Goal: Task Accomplishment & Management: Use online tool/utility

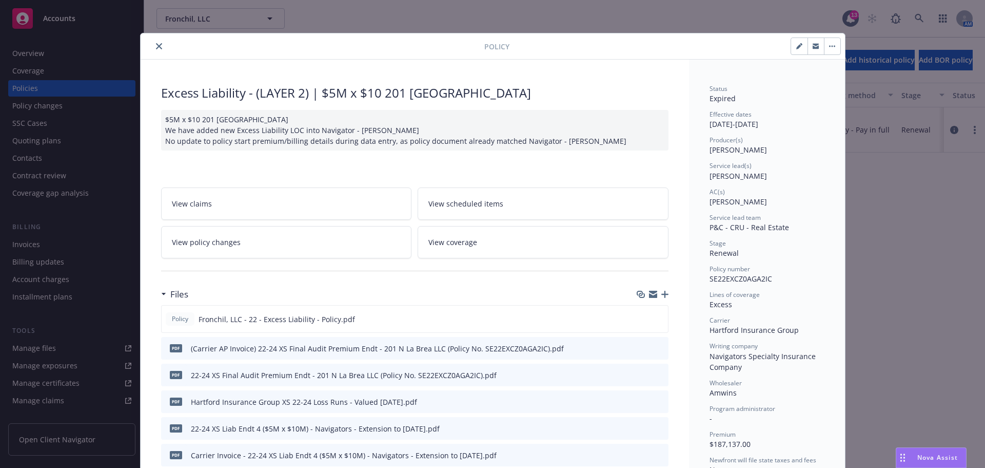
click at [158, 49] on icon "close" at bounding box center [159, 46] width 6 height 6
click at [209, 16] on span "Fronchil, LLC" at bounding box center [209, 18] width 89 height 11
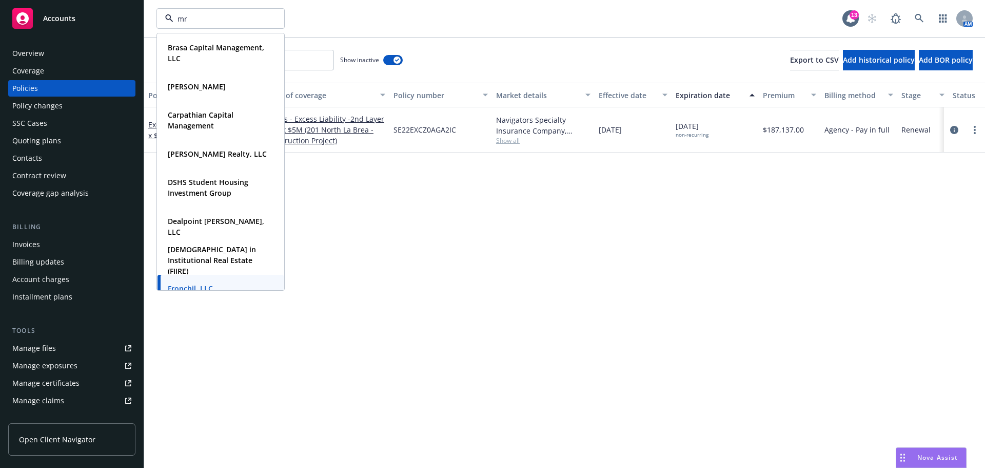
type input "mrk"
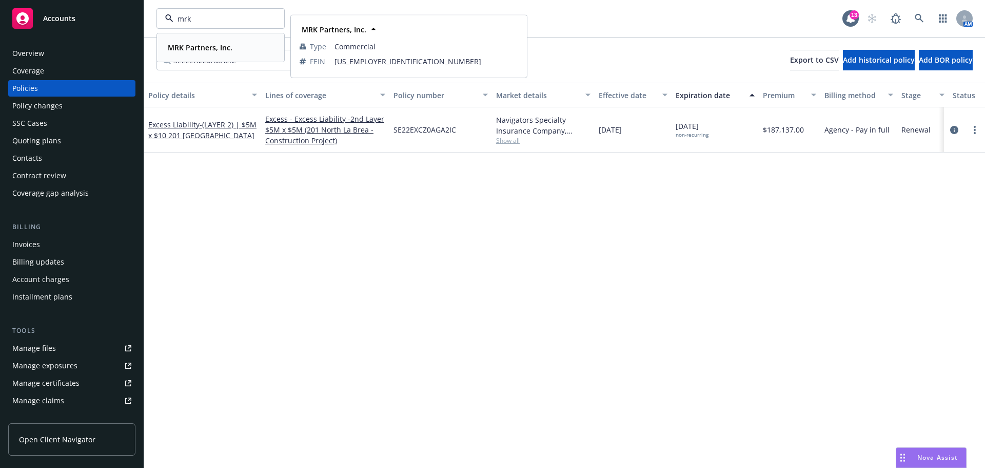
click at [188, 43] on strong "MRK Partners, Inc." at bounding box center [200, 48] width 65 height 10
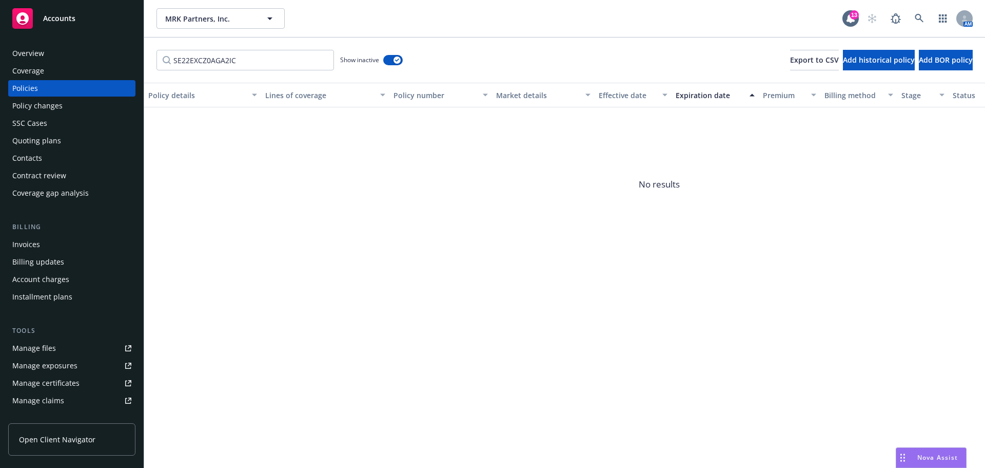
click at [436, 428] on div "Policy details Lines of coverage Policy number Market details Effective date Ex…" at bounding box center [564, 275] width 841 height 385
click at [444, 426] on div "Policy details Lines of coverage Policy number Market details Effective date Ex…" at bounding box center [564, 275] width 841 height 385
click at [320, 58] on input "SE22EXCZ0AGA2IC" at bounding box center [246, 60] width 178 height 21
click at [322, 62] on input "SE22EXCZ0AGA2IC" at bounding box center [246, 60] width 178 height 21
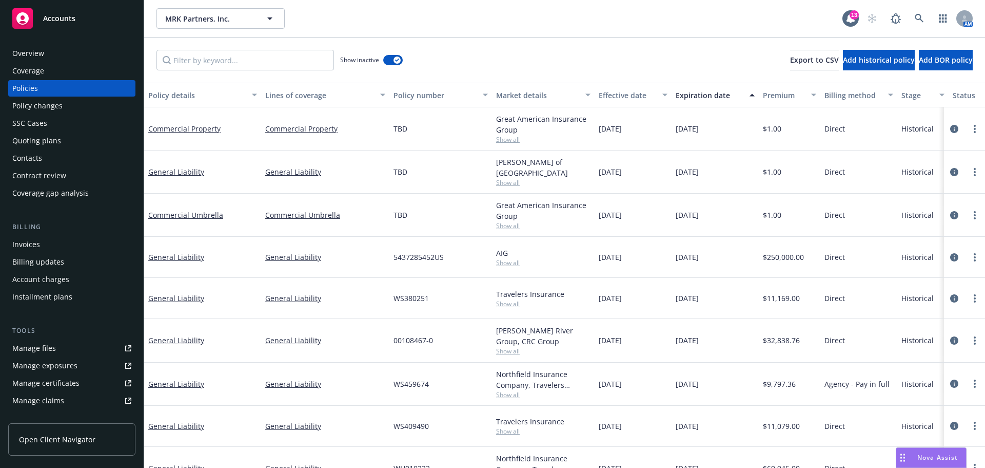
click at [20, 242] on div "Invoices" at bounding box center [26, 244] width 28 height 16
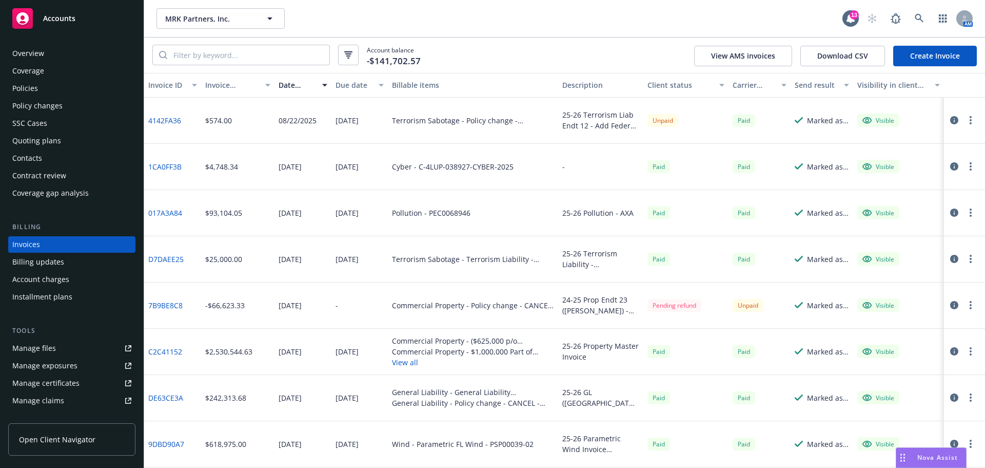
drag, startPoint x: 401, startPoint y: 8, endPoint x: 381, endPoint y: 18, distance: 22.5
click at [401, 8] on div "MRK Partners, Inc. MRK Partners, Inc." at bounding box center [500, 18] width 686 height 21
click at [29, 241] on div "Invoices" at bounding box center [26, 244] width 28 height 16
click at [933, 61] on link "Create Invoice" at bounding box center [935, 56] width 84 height 21
